Goal: Navigation & Orientation: Find specific page/section

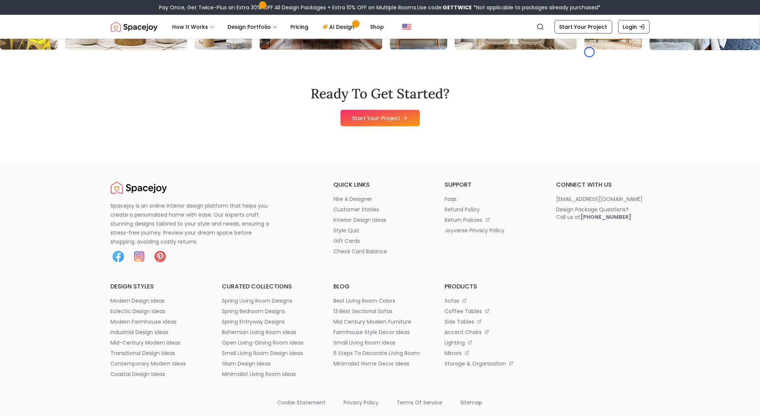
scroll to position [1509, 0]
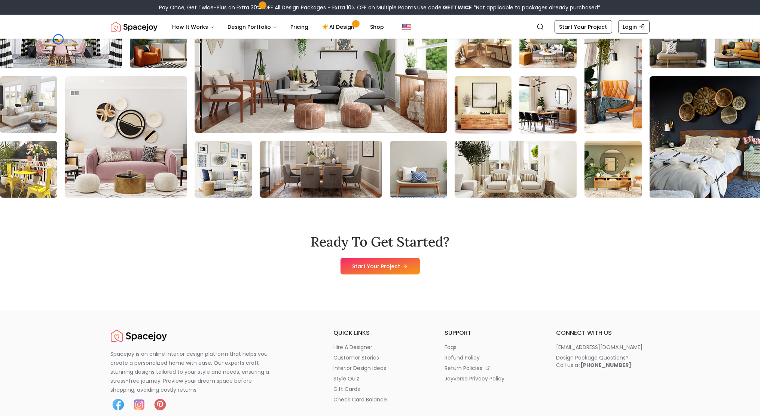
scroll to position [1328, 0]
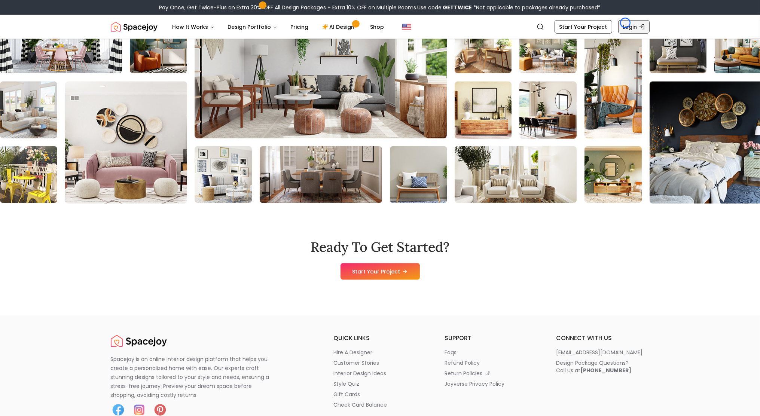
click at [625, 23] on link "Login" at bounding box center [633, 26] width 31 height 13
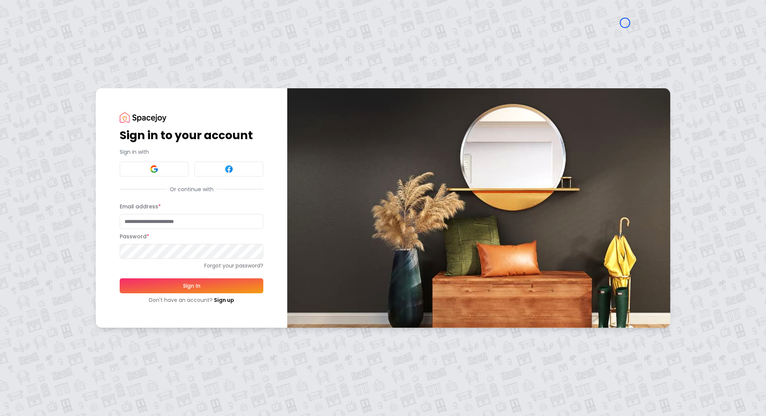
click at [64, 54] on div "Sign in to your account Sign in with Or continue with Email address * Password …" at bounding box center [383, 208] width 766 height 416
click at [70, 72] on div "Sign in to your account Sign in with Or continue with Email address * Password …" at bounding box center [383, 208] width 766 height 416
click at [217, 302] on link "Sign up" at bounding box center [224, 299] width 20 height 7
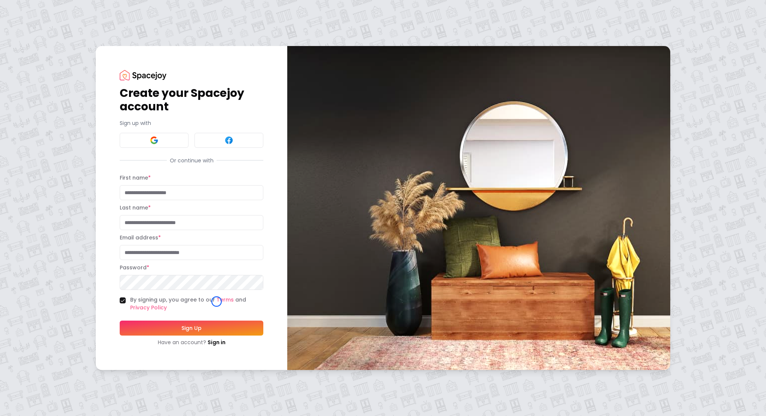
click at [45, 68] on div "Create your Spacejoy account Sign up with Or continue with First name * Last na…" at bounding box center [383, 208] width 766 height 416
click at [45, 53] on div "Create your Spacejoy account Sign up with Or continue with First name * Last na…" at bounding box center [383, 208] width 766 height 416
click at [208, 344] on link "Sign in" at bounding box center [217, 342] width 18 height 7
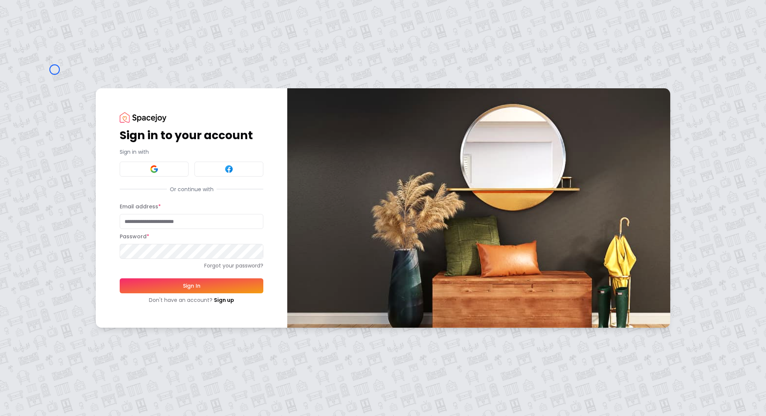
click at [55, 70] on div "Sign in to your account Sign in with Or continue with Email address * Password …" at bounding box center [383, 208] width 766 height 416
click at [62, 69] on div "Sign in to your account Sign in with Or continue with Email address * Password …" at bounding box center [383, 208] width 766 height 416
click at [224, 300] on link "Sign up" at bounding box center [224, 299] width 20 height 7
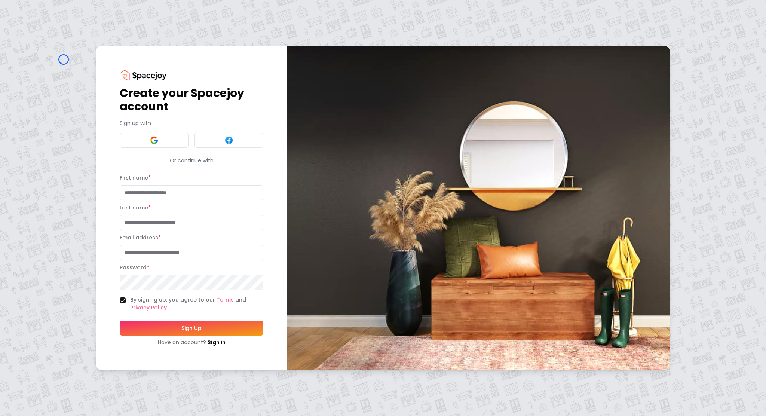
click at [64, 59] on div "Create your Spacejoy account Sign up with Or continue with First name * Last na…" at bounding box center [383, 208] width 766 height 416
click at [46, 63] on div "Create your Spacejoy account Sign up with Or continue with First name * Last na…" at bounding box center [383, 208] width 766 height 416
click at [121, 73] on img at bounding box center [143, 75] width 47 height 10
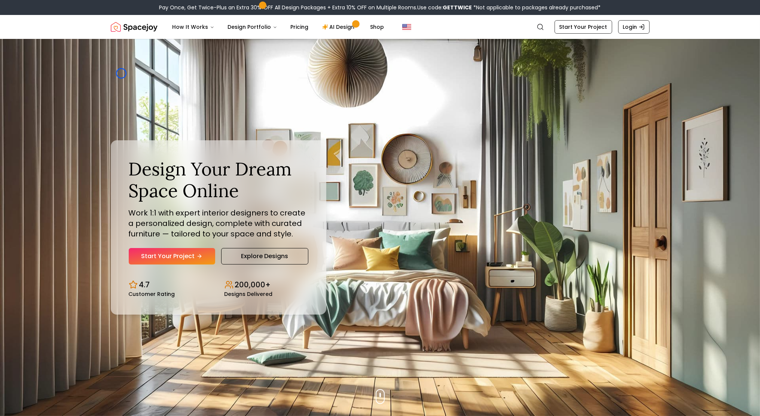
click at [121, 73] on div "Design Your Dream Space Online Work 1:1 with expert interior designers to creat…" at bounding box center [380, 227] width 575 height 377
click at [70, 55] on img "Hero section" at bounding box center [380, 227] width 760 height 377
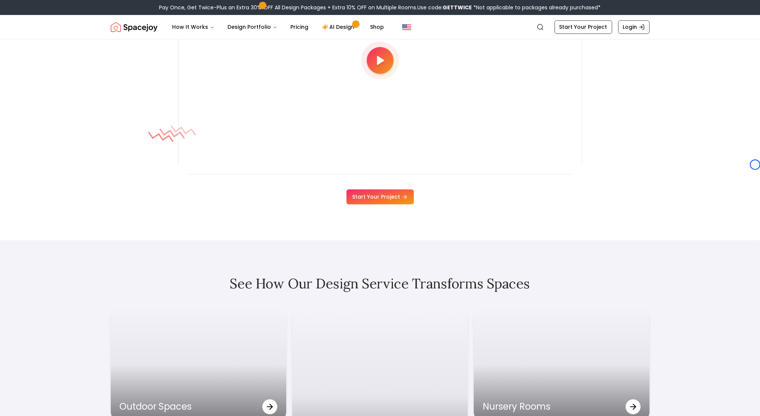
scroll to position [2234, 0]
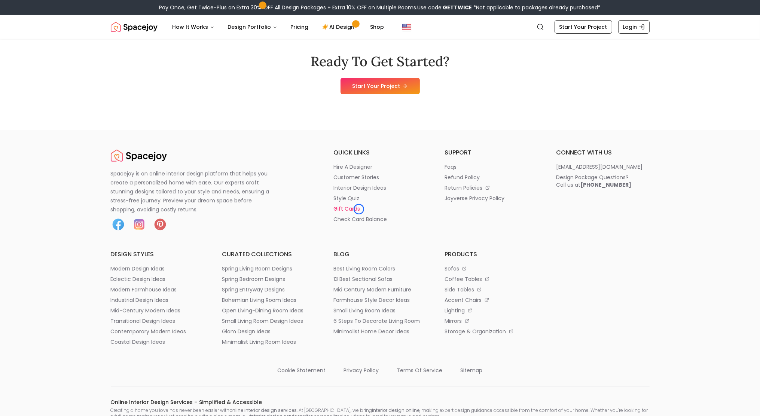
click at [359, 209] on p "gift cards" at bounding box center [346, 208] width 27 height 7
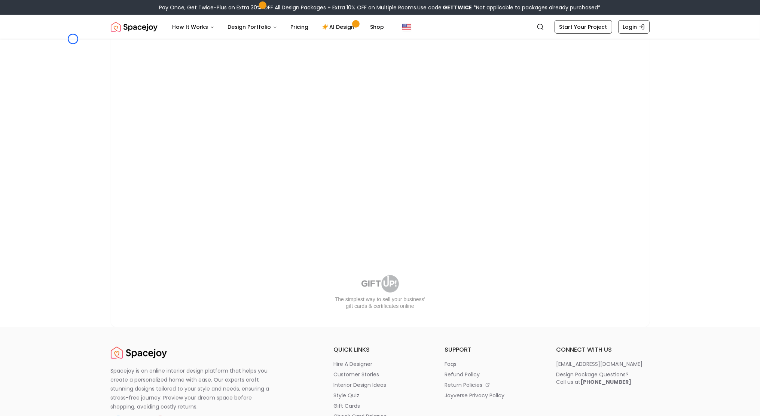
scroll to position [730, 0]
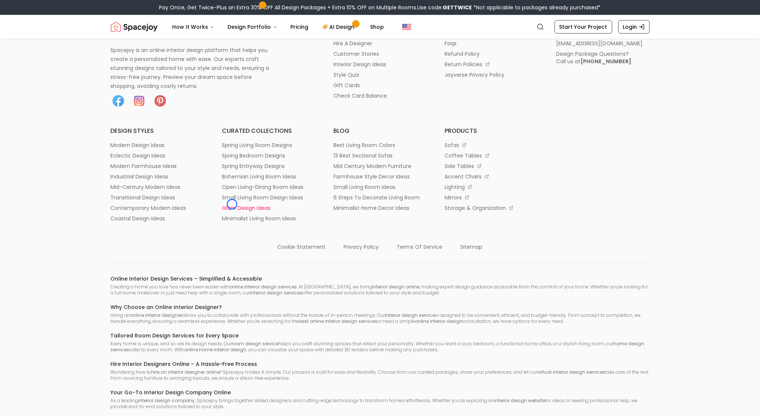
click at [232, 204] on p "glam design ideas" at bounding box center [246, 207] width 49 height 7
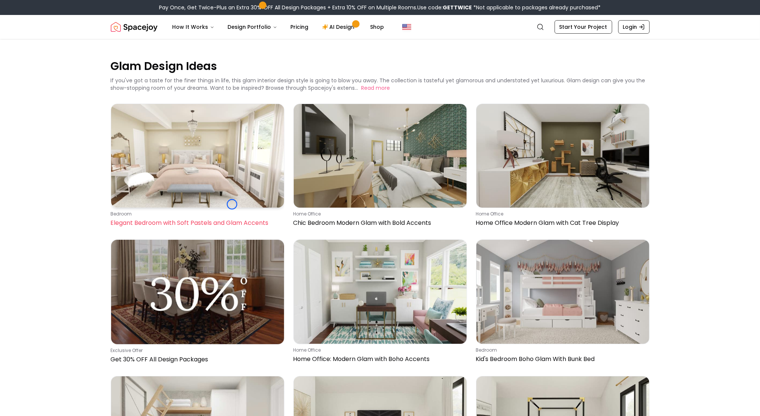
click at [232, 204] on img at bounding box center [197, 156] width 173 height 104
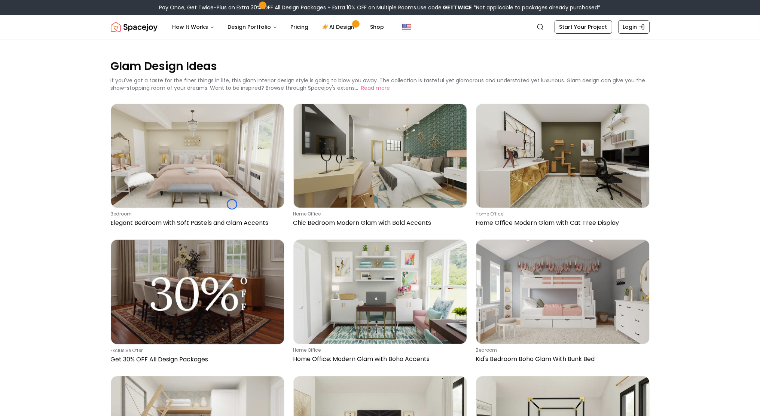
click at [58, 53] on main "Glam Design Ideas If you've got a taste for the finer things in life, this glam…" at bounding box center [380, 407] width 760 height 736
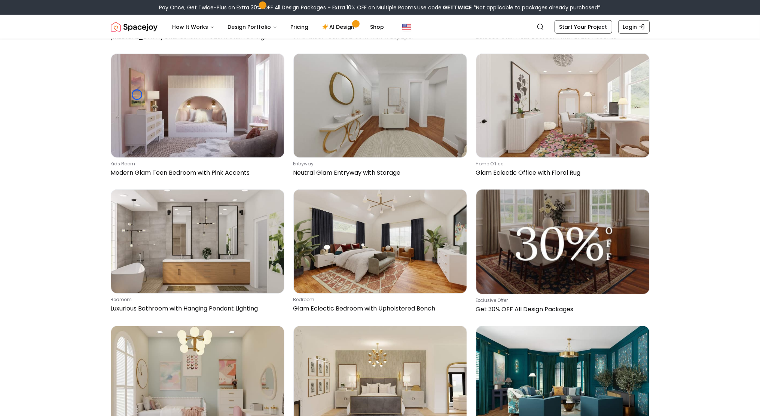
scroll to position [1152, 0]
